Goal: Task Accomplishment & Management: Complete application form

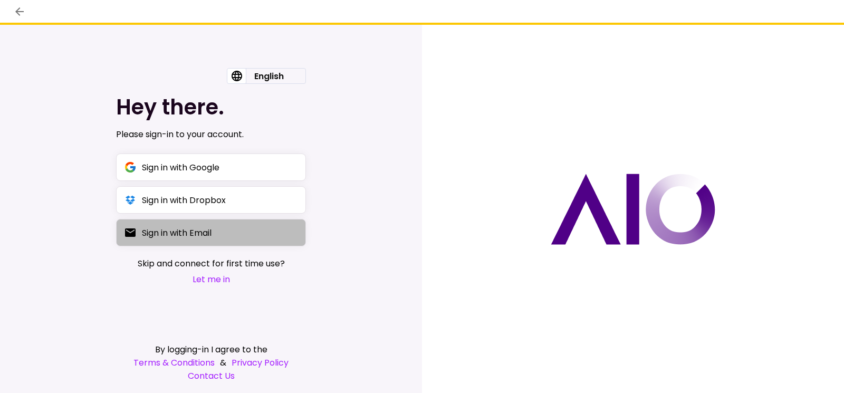
click at [181, 238] on div "Sign in with Email" at bounding box center [177, 232] width 70 height 13
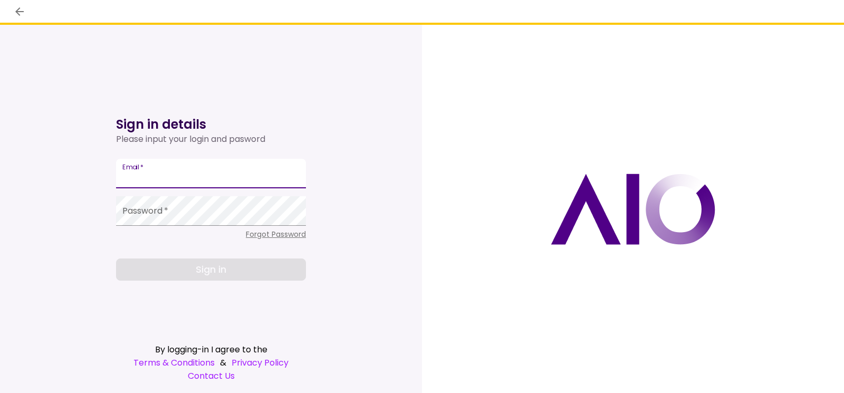
click at [181, 179] on input "Email   *" at bounding box center [211, 174] width 190 height 30
type input "**********"
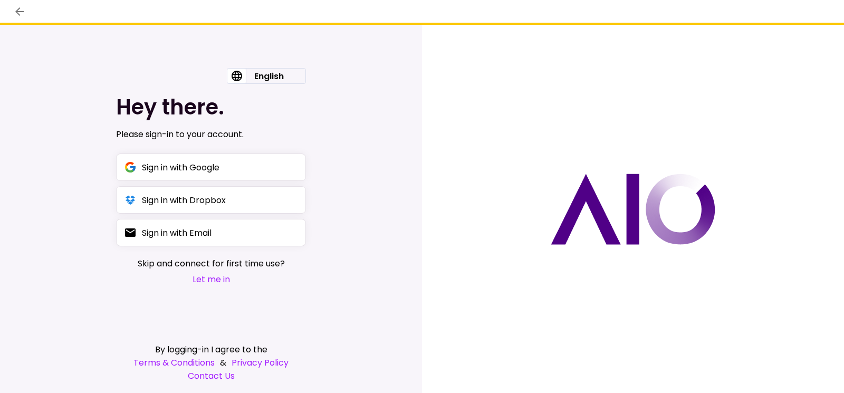
click at [217, 282] on button "Let me in" at bounding box center [211, 279] width 147 height 13
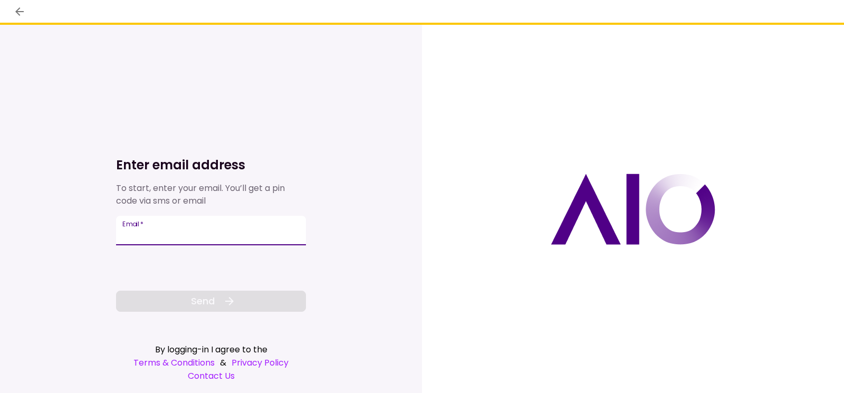
click at [199, 230] on input "Email   *" at bounding box center [211, 231] width 190 height 30
click at [178, 232] on input "Email   *" at bounding box center [211, 231] width 190 height 30
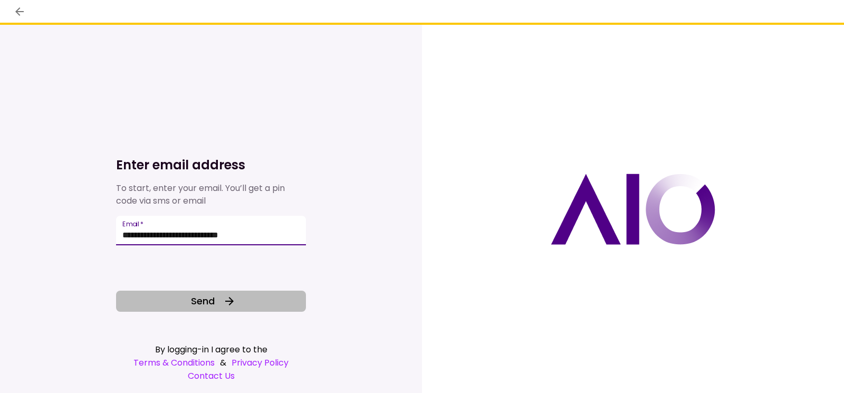
type input "**********"
click at [197, 307] on span "Send" at bounding box center [203, 301] width 24 height 14
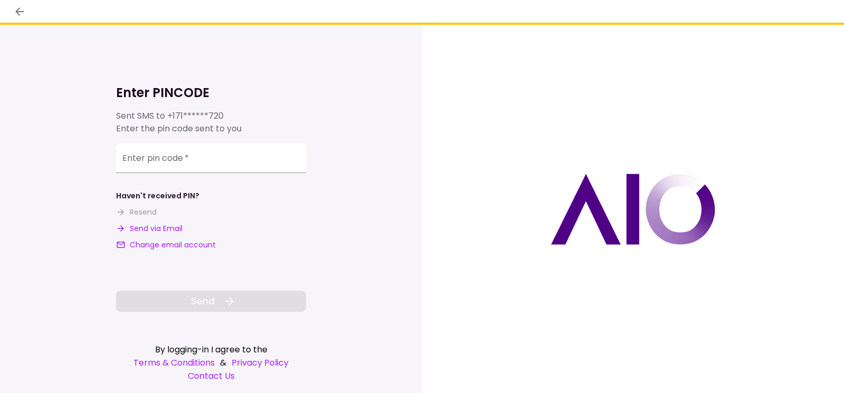
click at [168, 234] on div "Haven't received PIN? Resend Send via Email Change email account" at bounding box center [211, 220] width 190 height 60
click at [166, 231] on button "Send via Email" at bounding box center [149, 228] width 66 height 11
click at [245, 149] on input "**********" at bounding box center [211, 159] width 190 height 30
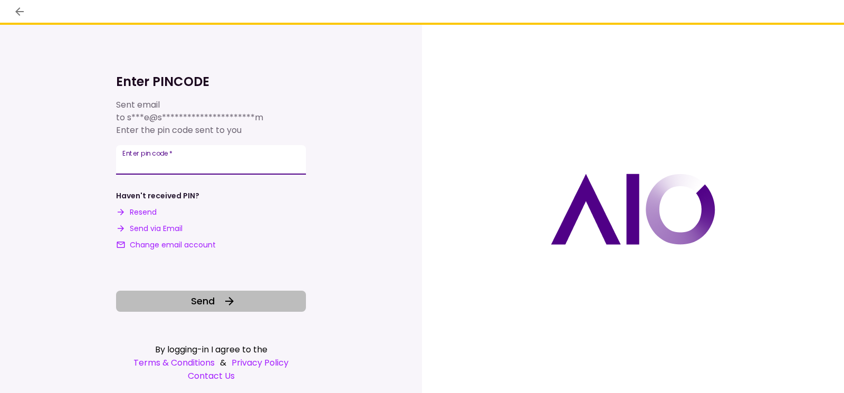
type input "******"
click at [246, 297] on button "Send" at bounding box center [211, 301] width 190 height 21
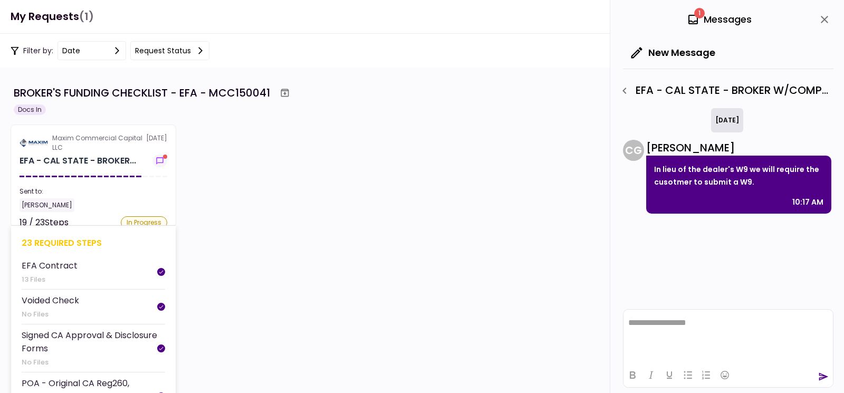
click at [93, 190] on div "Sent to:" at bounding box center [94, 191] width 148 height 9
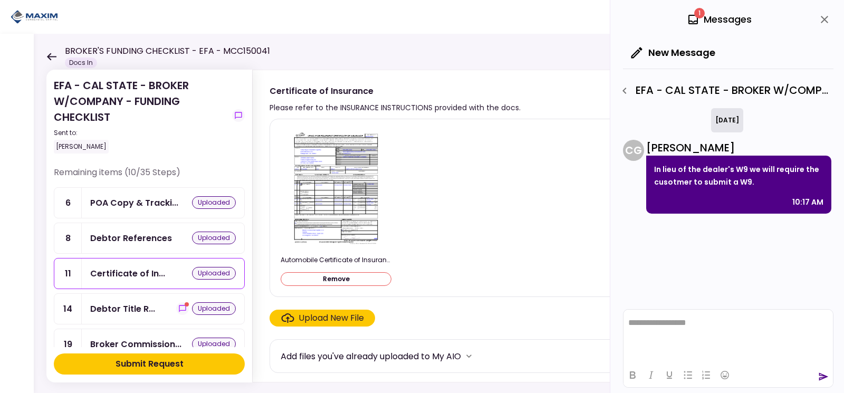
click at [154, 210] on div "POA Copy & Tracki... uploaded" at bounding box center [163, 203] width 163 height 30
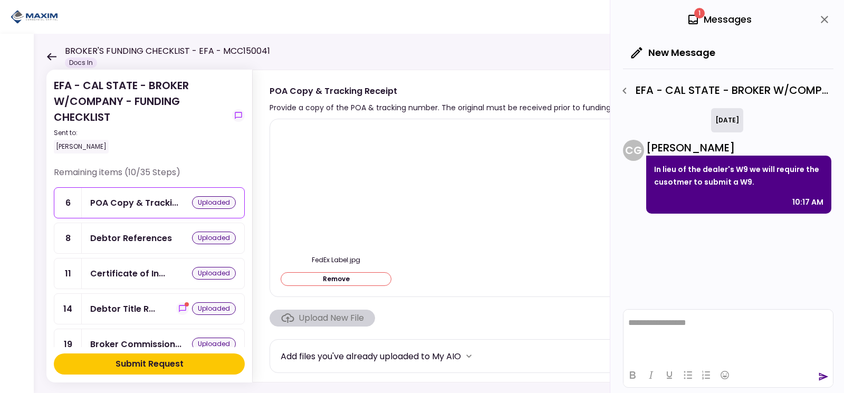
click at [100, 237] on div "Debtor References" at bounding box center [131, 238] width 82 height 13
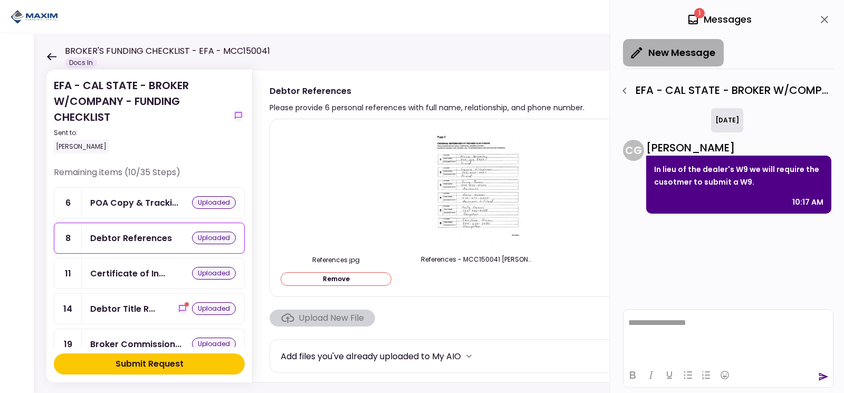
click at [666, 45] on button "New Message" at bounding box center [673, 52] width 101 height 27
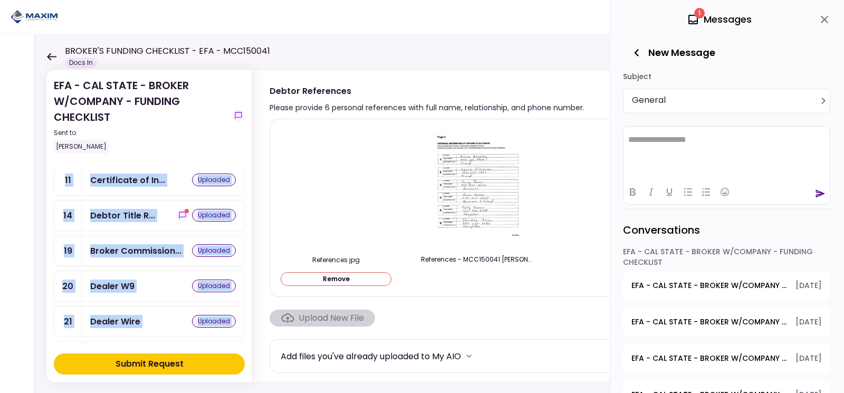
scroll to position [232, 0]
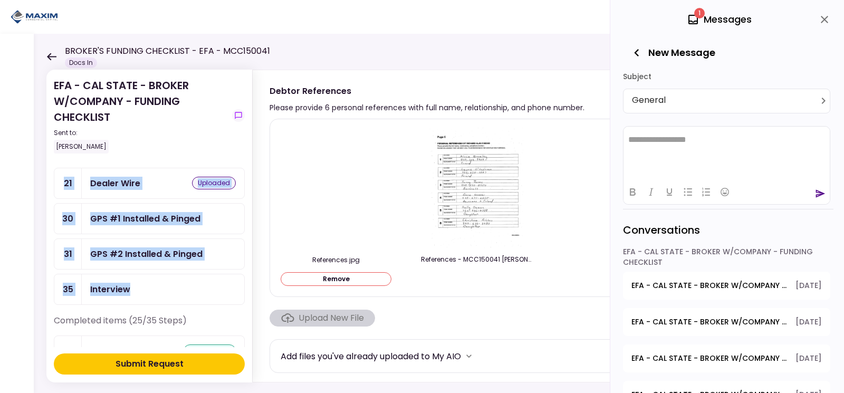
drag, startPoint x: 56, startPoint y: 172, endPoint x: 211, endPoint y: 280, distance: 188.4
click at [211, 280] on div "Remaining items (10/35 Steps) 6 POA Copy & Tracki... uploaded 8 Debtor Referenc…" at bounding box center [149, 125] width 191 height 380
drag, startPoint x: 211, startPoint y: 280, endPoint x: 179, endPoint y: 228, distance: 60.2
copy div "Remaining items (10/35 Steps) 6 POA Copy & Tracki... uploaded 8 Debtor Referenc…"
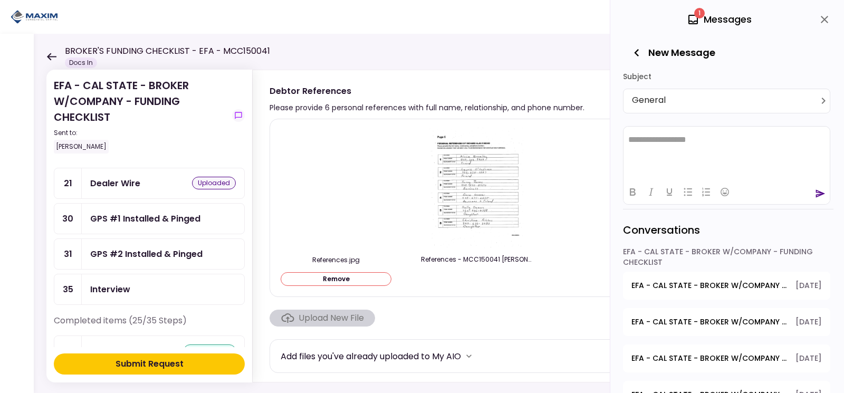
click at [153, 139] on div "Sent to: [PERSON_NAME]" at bounding box center [141, 140] width 174 height 25
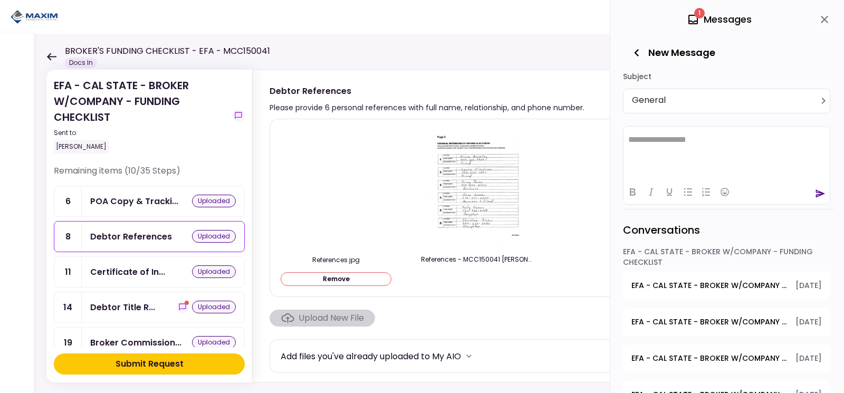
scroll to position [0, 0]
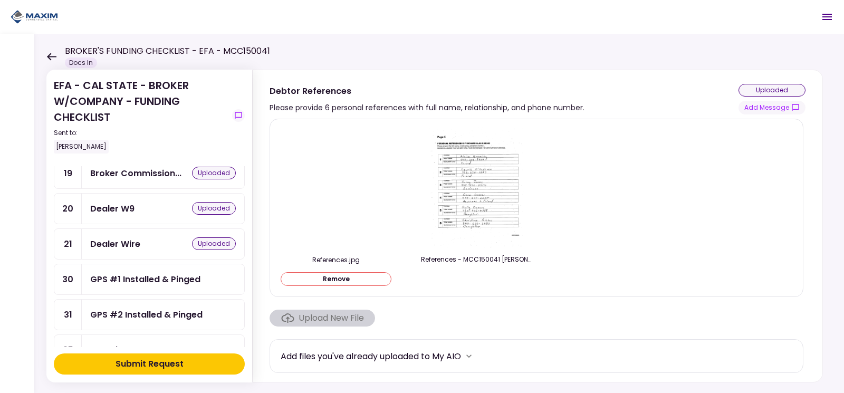
scroll to position [264, 0]
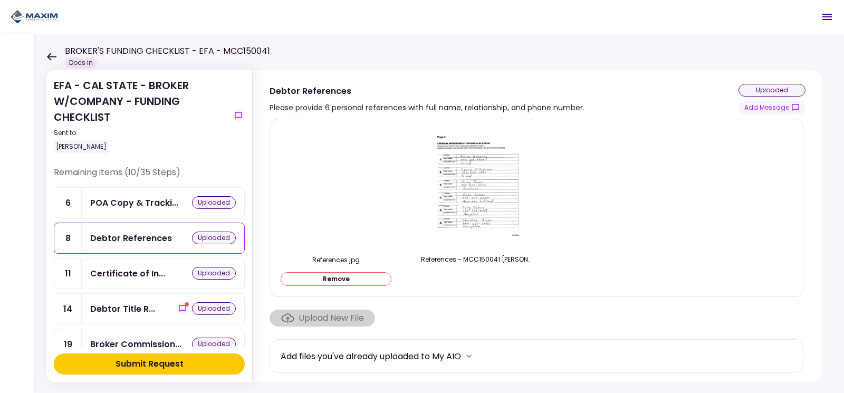
scroll to position [53, 0]
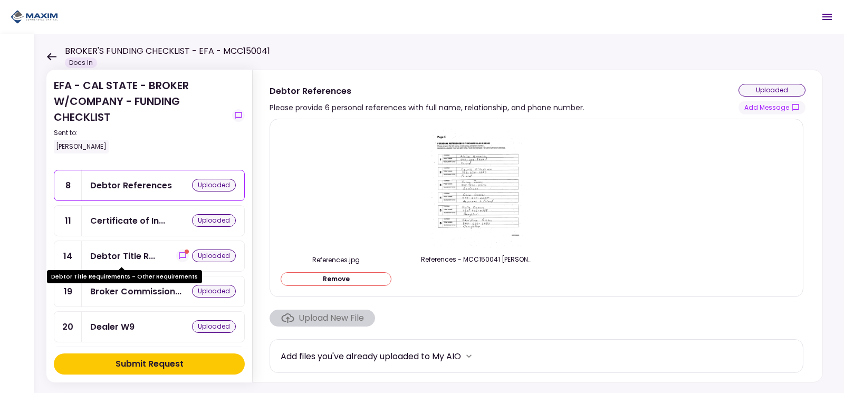
click at [132, 253] on div "Debtor Title R..." at bounding box center [122, 256] width 65 height 13
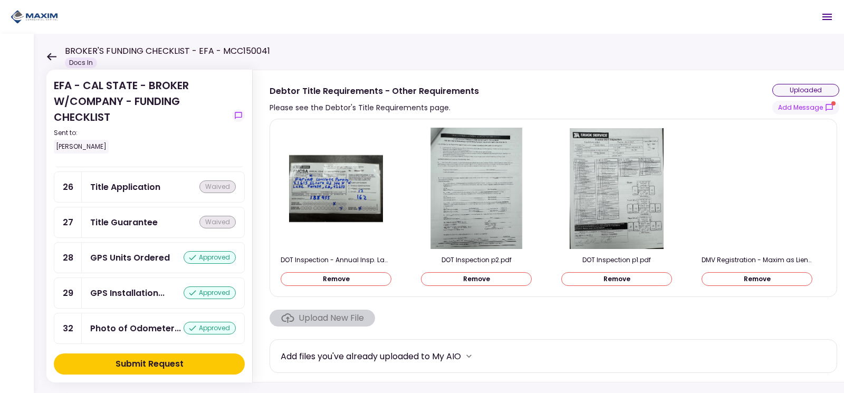
scroll to position [1055, 0]
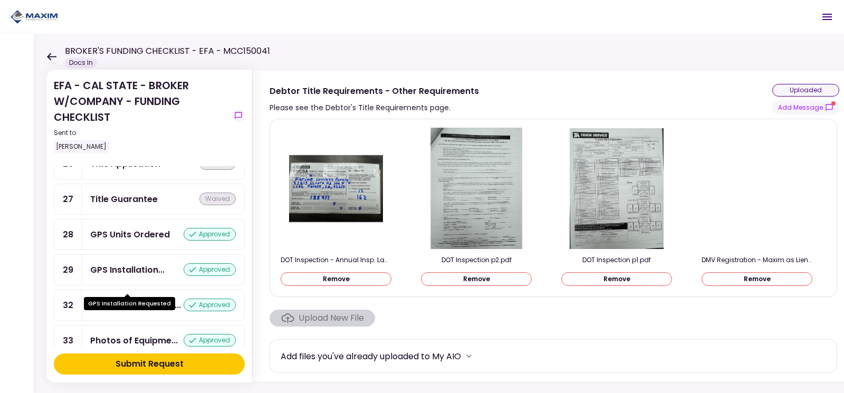
click at [134, 276] on div "GPS Installation..." at bounding box center [127, 269] width 74 height 13
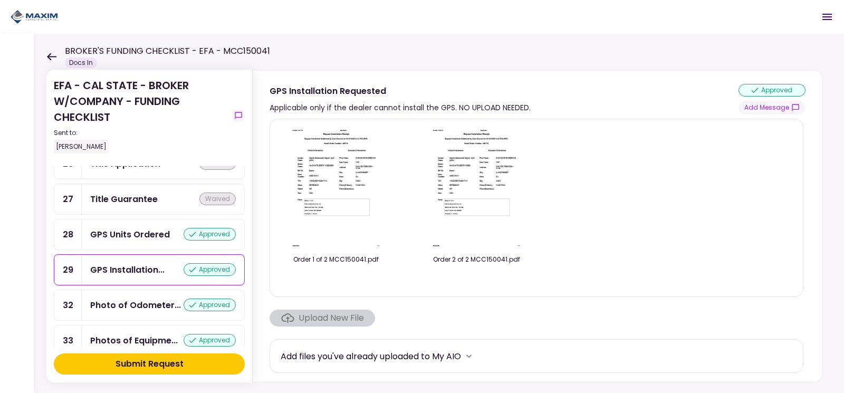
click at [325, 165] on img at bounding box center [336, 188] width 94 height 121
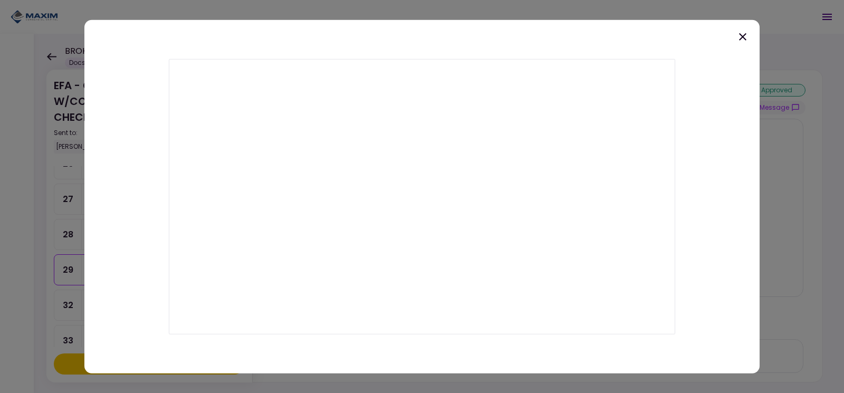
click at [746, 41] on icon at bounding box center [743, 36] width 13 height 13
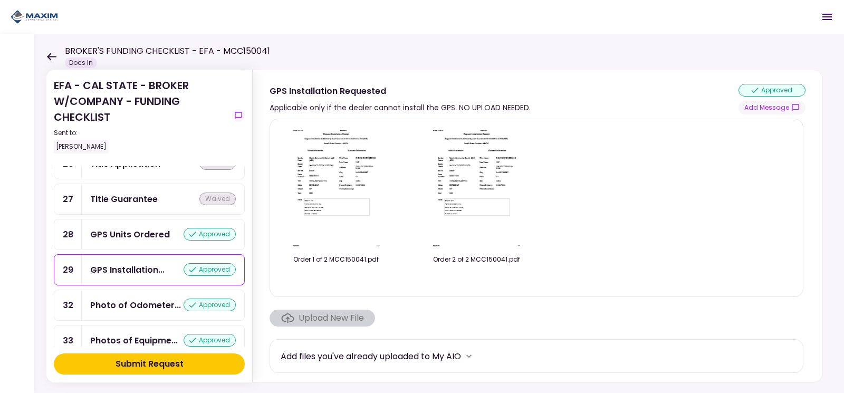
click at [201, 311] on div "approved" at bounding box center [210, 305] width 52 height 13
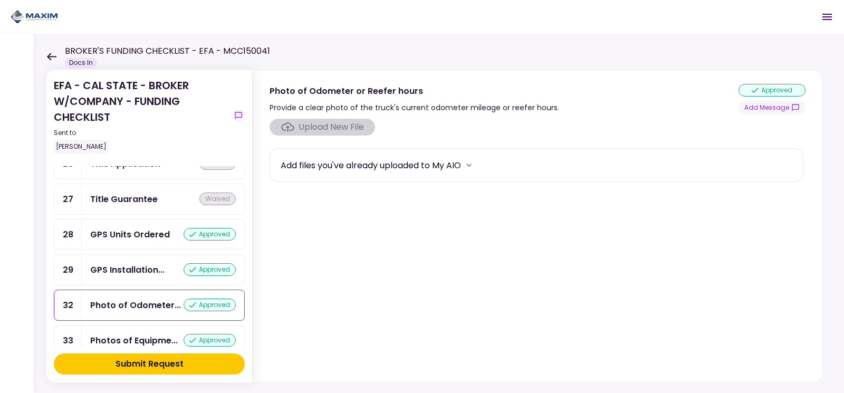
click at [208, 274] on div "GPS Installation... approved" at bounding box center [163, 270] width 163 height 30
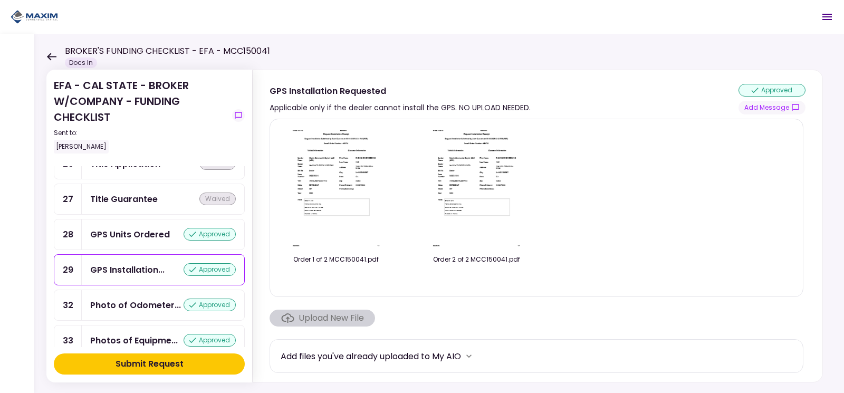
click at [218, 241] on div "approved" at bounding box center [210, 234] width 52 height 13
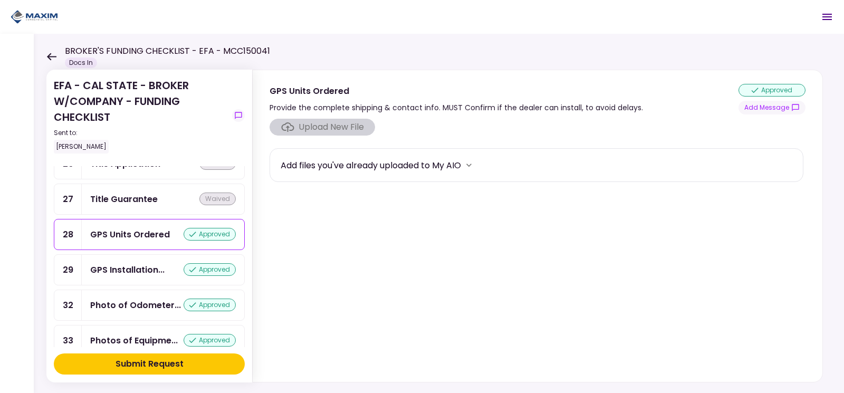
click at [217, 285] on div "GPS Installation... approved" at bounding box center [163, 270] width 163 height 30
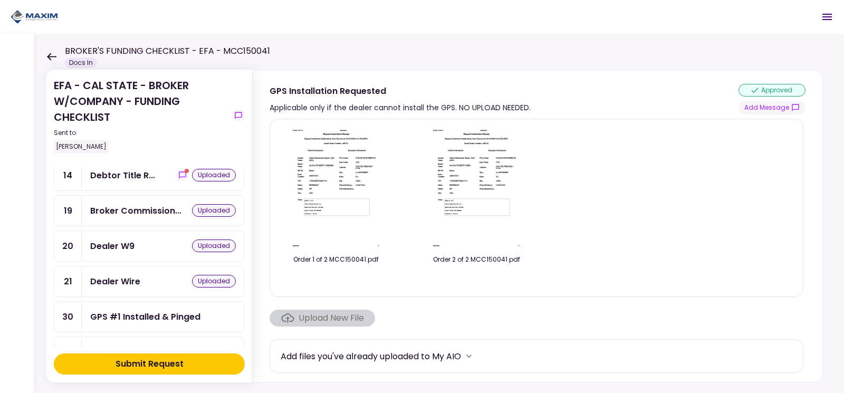
scroll to position [158, 0]
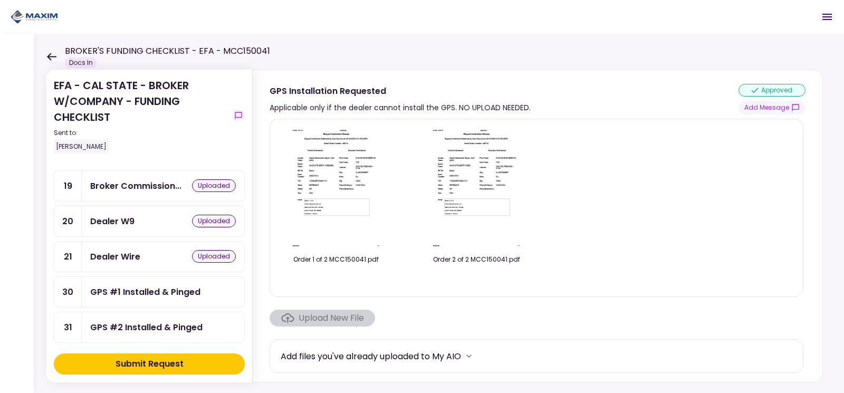
click at [159, 294] on div "GPS #1 Installed & Pinged" at bounding box center [145, 291] width 110 height 13
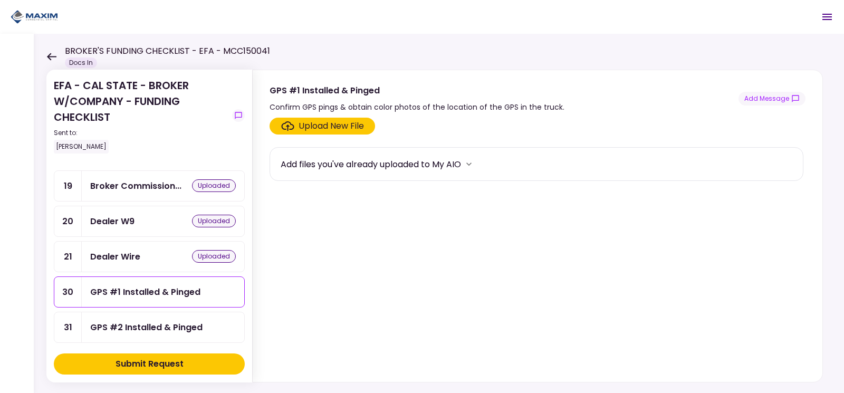
click at [155, 332] on div "GPS #2 Installed & Pinged" at bounding box center [146, 327] width 112 height 13
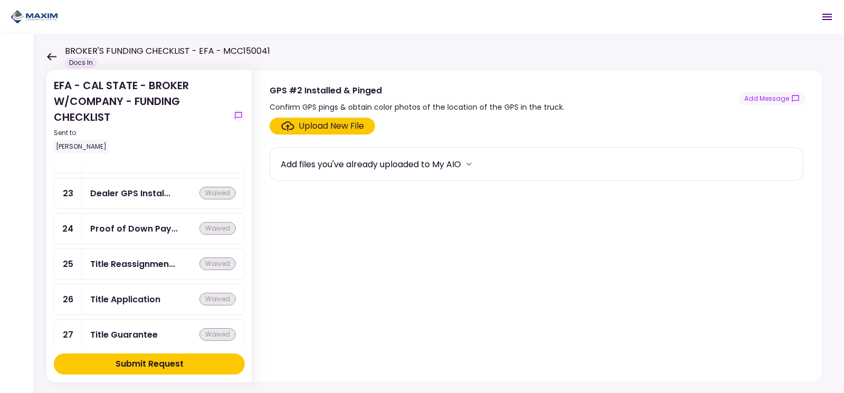
scroll to position [858, 0]
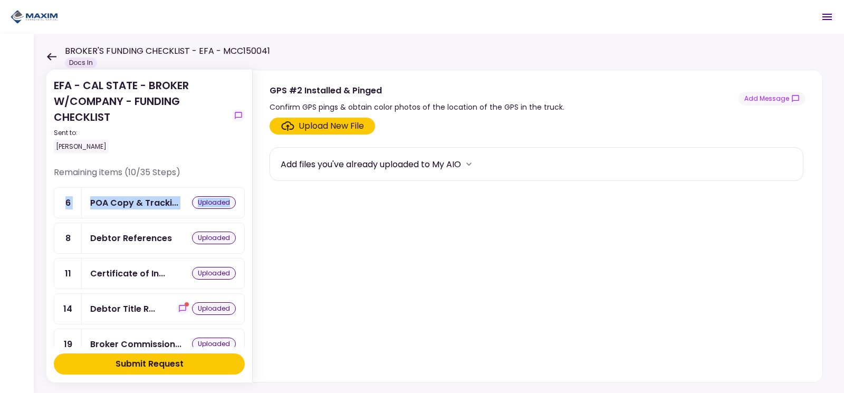
drag, startPoint x: 245, startPoint y: 173, endPoint x: 244, endPoint y: 215, distance: 42.8
click at [244, 215] on section "EFA - CAL STATE - BROKER W/COMPANY - FUNDING CHECKLIST Sent to: Steven Jones Re…" at bounding box center [149, 226] width 206 height 313
drag, startPoint x: 244, startPoint y: 215, endPoint x: 230, endPoint y: 154, distance: 62.7
click at [230, 154] on div "EFA - CAL STATE - BROKER W/COMPANY - FUNDING CHECKLIST Sent to: Steven Jones" at bounding box center [149, 122] width 191 height 89
drag, startPoint x: 246, startPoint y: 168, endPoint x: 243, endPoint y: 186, distance: 17.6
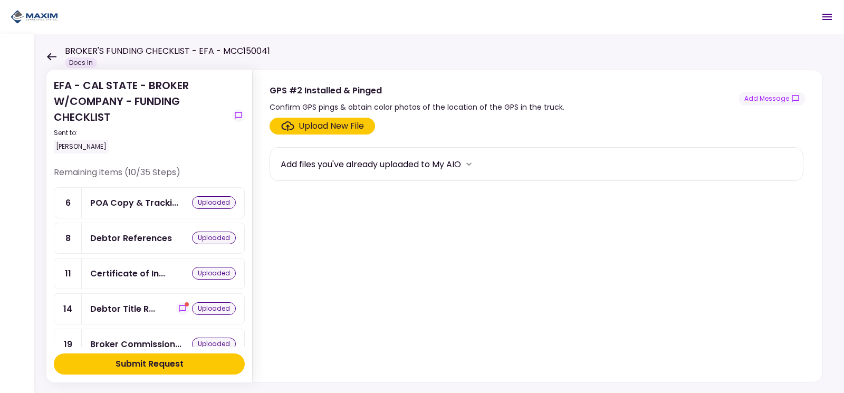
click at [243, 186] on section "EFA - CAL STATE - BROKER W/COMPANY - FUNDING CHECKLIST Sent to: Steven Jones Re…" at bounding box center [149, 226] width 206 height 313
click at [133, 364] on div "Submit Request" at bounding box center [150, 364] width 68 height 13
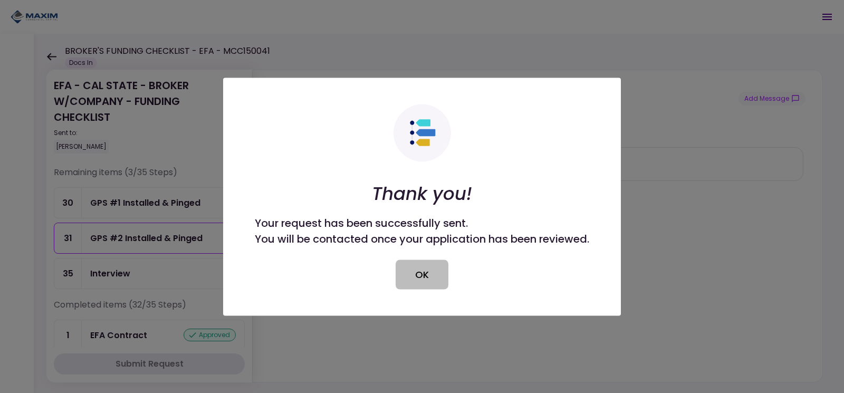
click at [431, 278] on button "OK" at bounding box center [422, 275] width 53 height 30
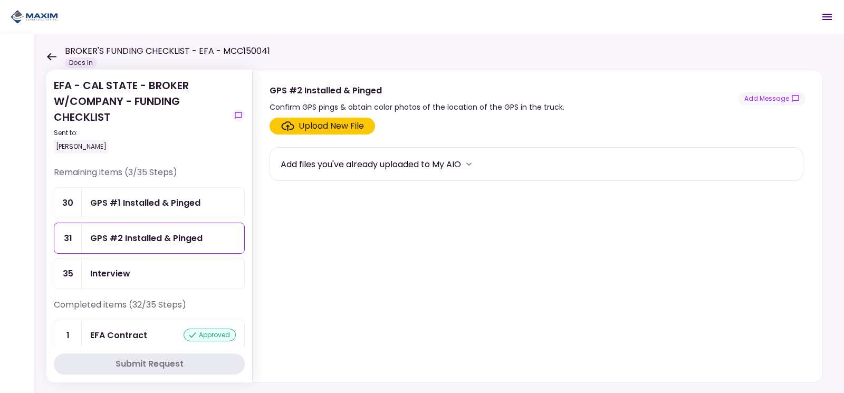
click at [169, 204] on div "GPS #1 Installed & Pinged" at bounding box center [145, 202] width 110 height 13
click at [160, 230] on div "GPS #2 Installed & Pinged" at bounding box center [163, 238] width 163 height 30
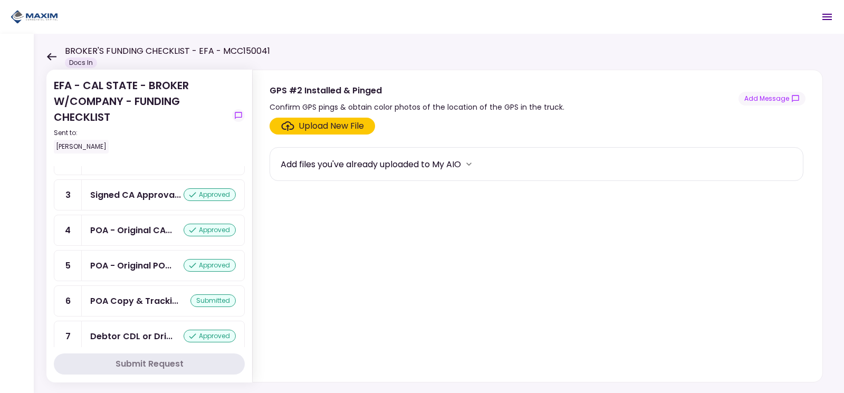
scroll to position [264, 0]
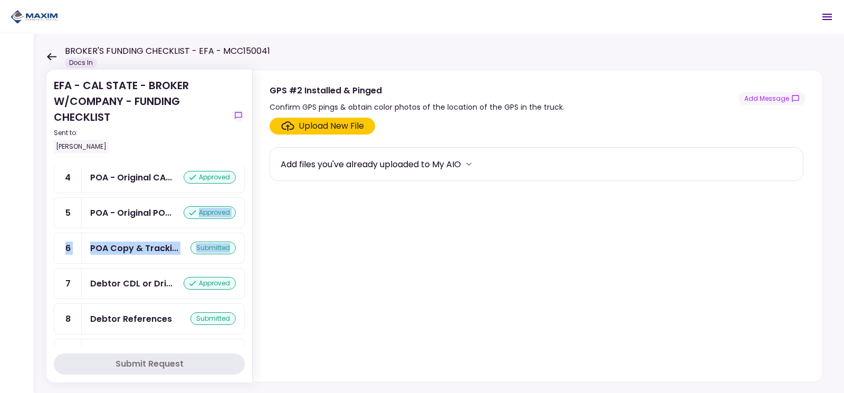
drag, startPoint x: 246, startPoint y: 214, endPoint x: 243, endPoint y: 257, distance: 43.9
click at [243, 257] on section "EFA - CAL STATE - BROKER W/COMPANY - FUNDING CHECKLIST Sent to: Steven Jones Re…" at bounding box center [149, 226] width 206 height 313
drag, startPoint x: 243, startPoint y: 257, endPoint x: 305, endPoint y: 263, distance: 62.0
click at [305, 263] on section "Upload New File Add files you've already uploaded to My AIO" at bounding box center [538, 248] width 536 height 260
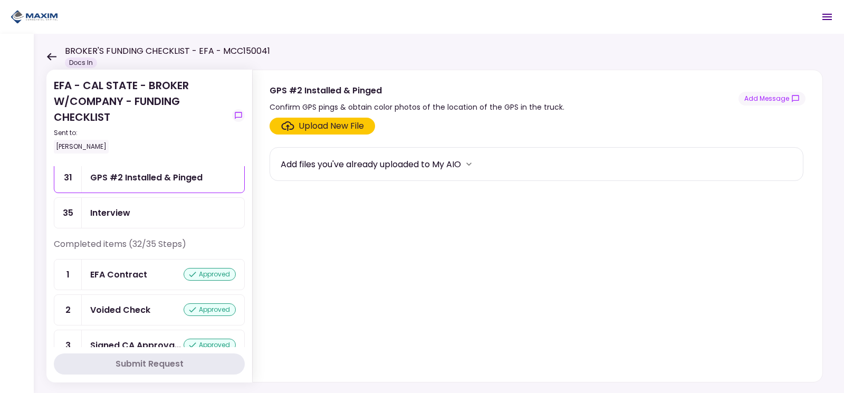
scroll to position [0, 0]
